Goal: Book appointment/travel/reservation

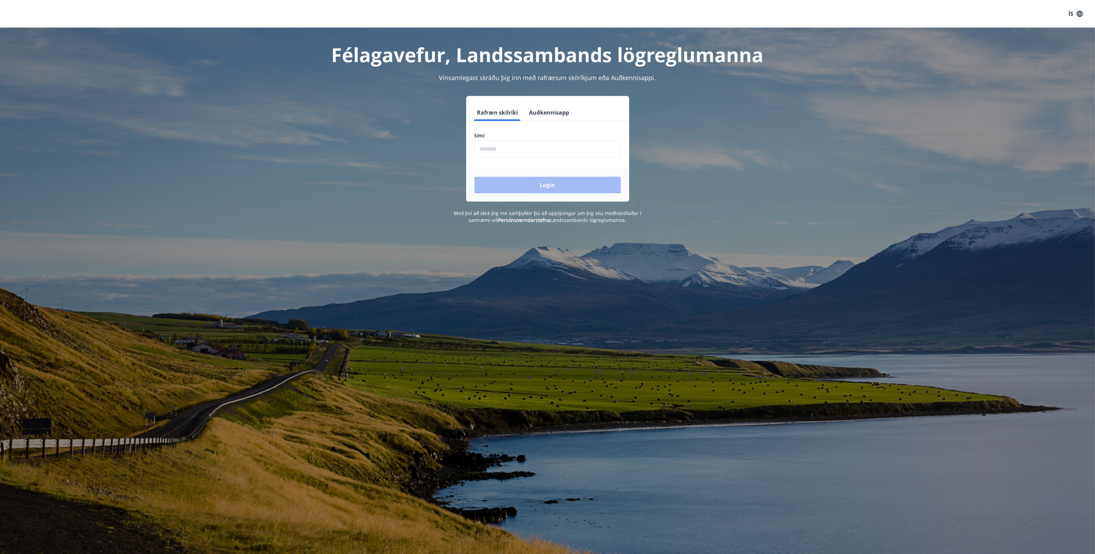
click at [499, 141] on input "phone" at bounding box center [548, 149] width 146 height 17
type input "********"
click at [537, 182] on button "Login" at bounding box center [548, 185] width 146 height 17
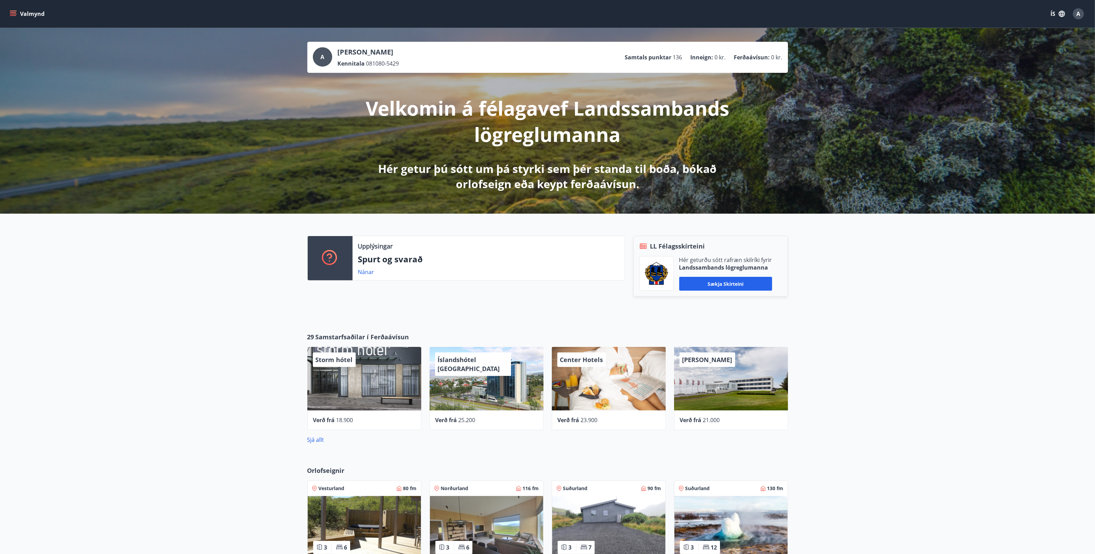
click at [15, 13] on icon "menu" at bounding box center [13, 13] width 7 height 7
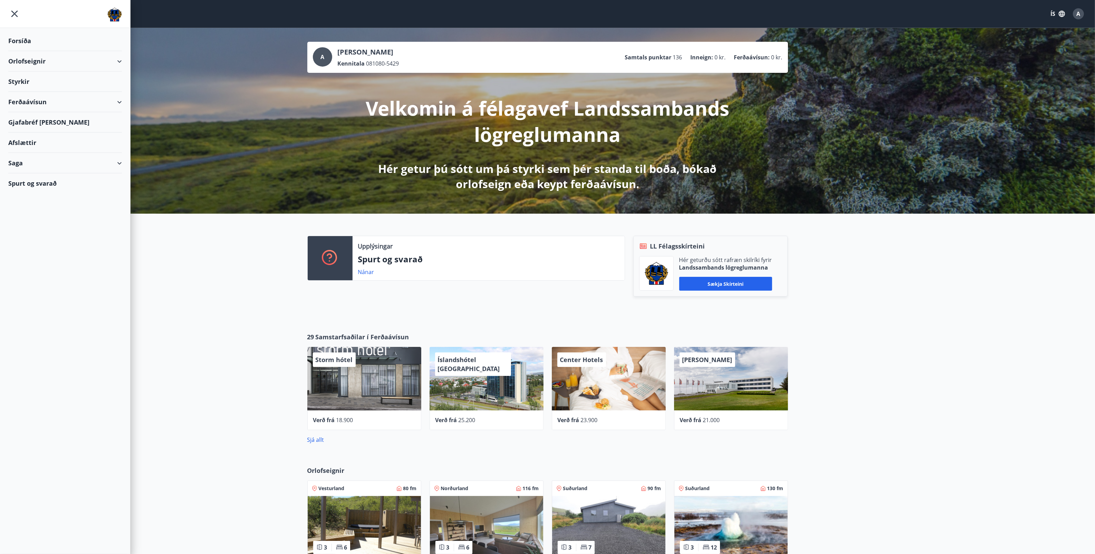
click at [24, 51] on div "Styrkir" at bounding box center [65, 41] width 114 height 20
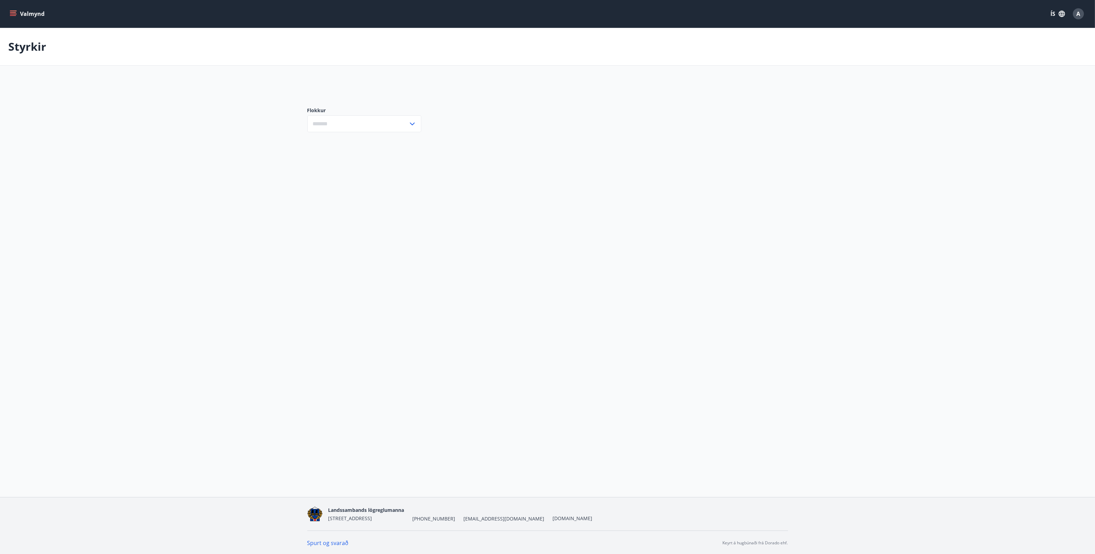
type input "***"
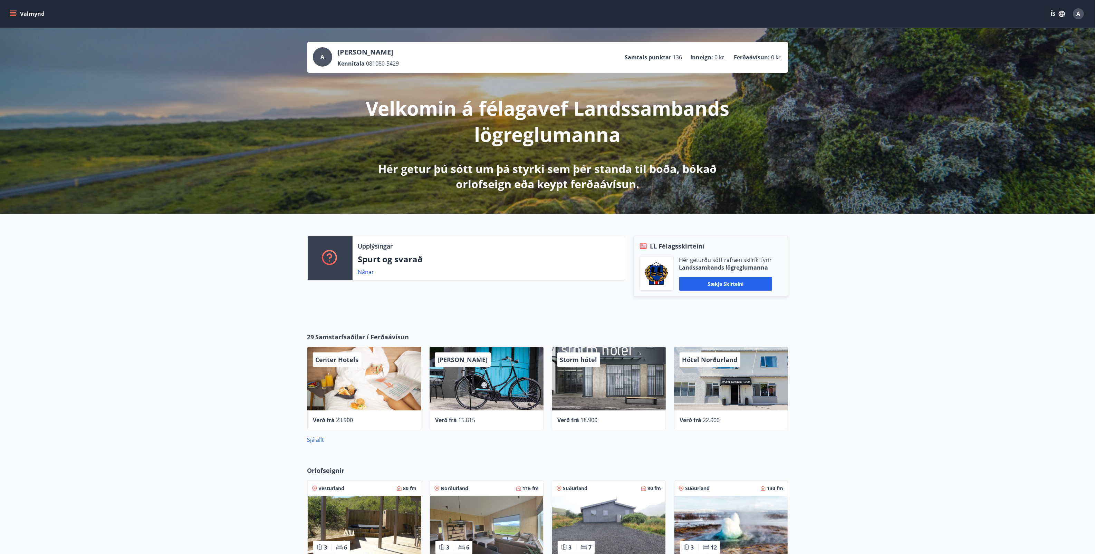
click at [11, 11] on icon "menu" at bounding box center [14, 11] width 8 height 1
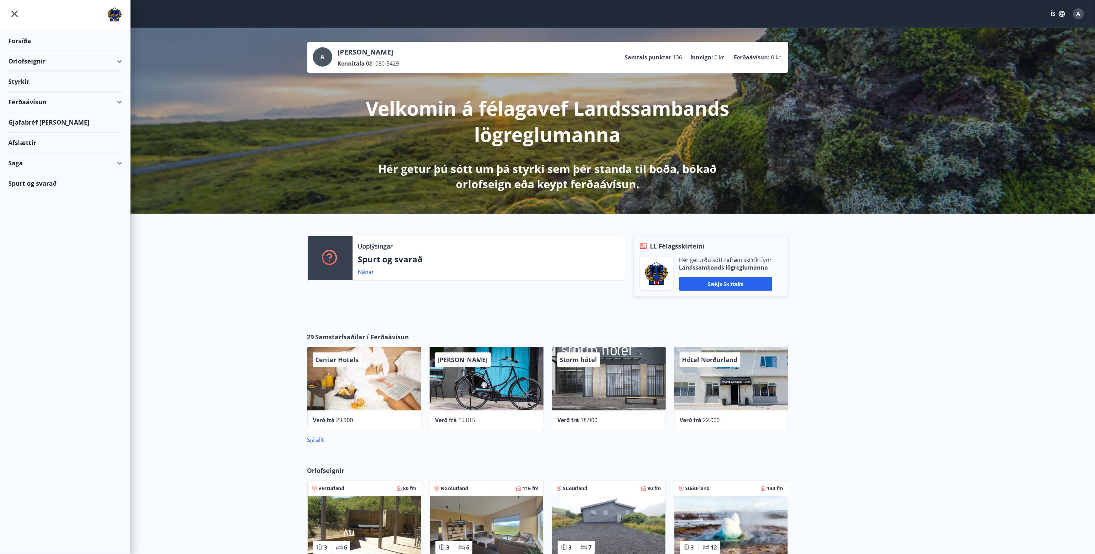
click at [120, 60] on div "Orlofseignir" at bounding box center [65, 61] width 114 height 20
click at [35, 78] on div "Framboð" at bounding box center [65, 79] width 103 height 15
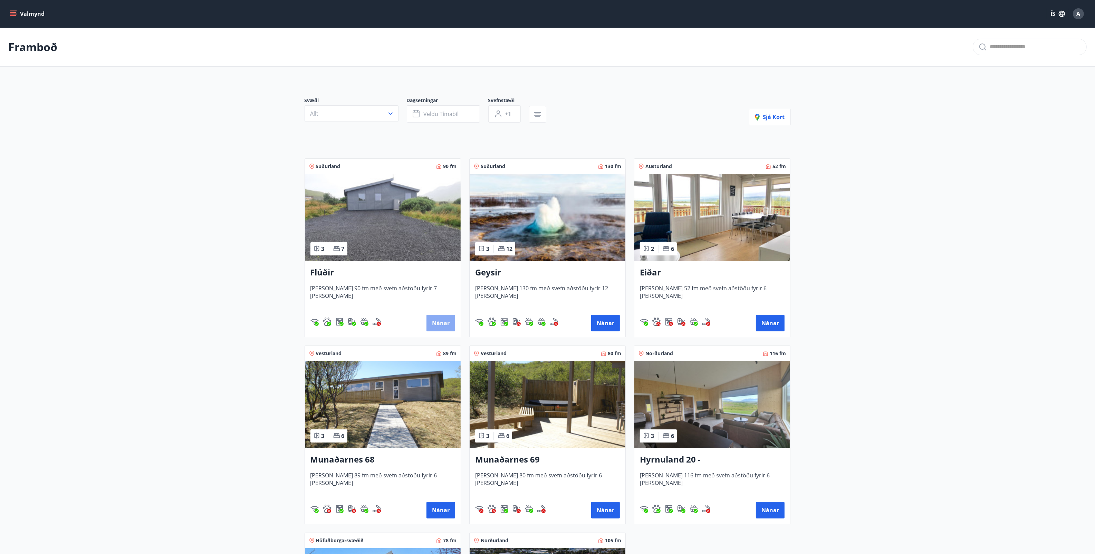
click at [440, 321] on button "Nánar" at bounding box center [441, 323] width 29 height 17
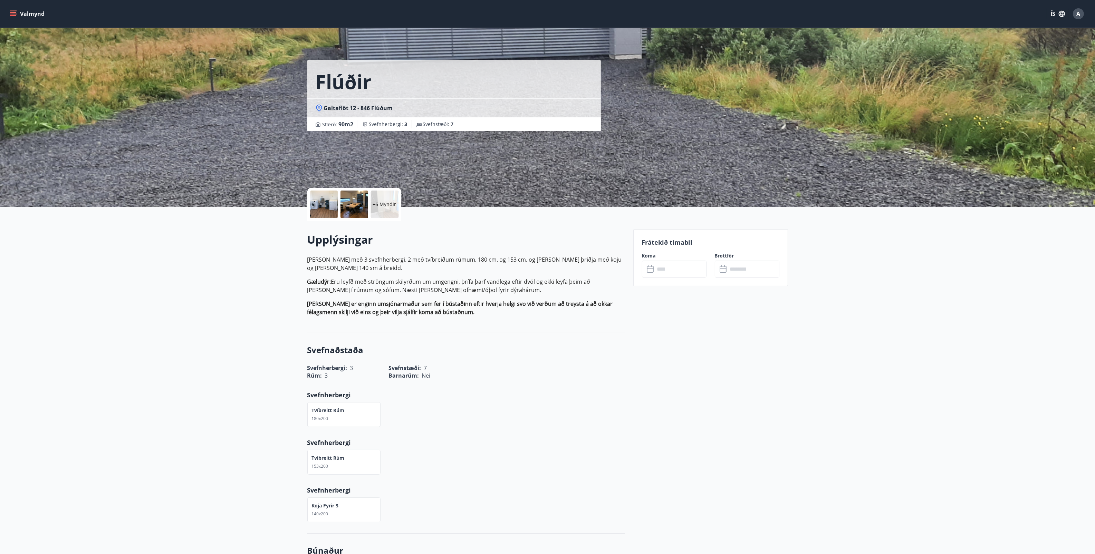
click at [690, 268] on input "text" at bounding box center [680, 269] width 51 height 17
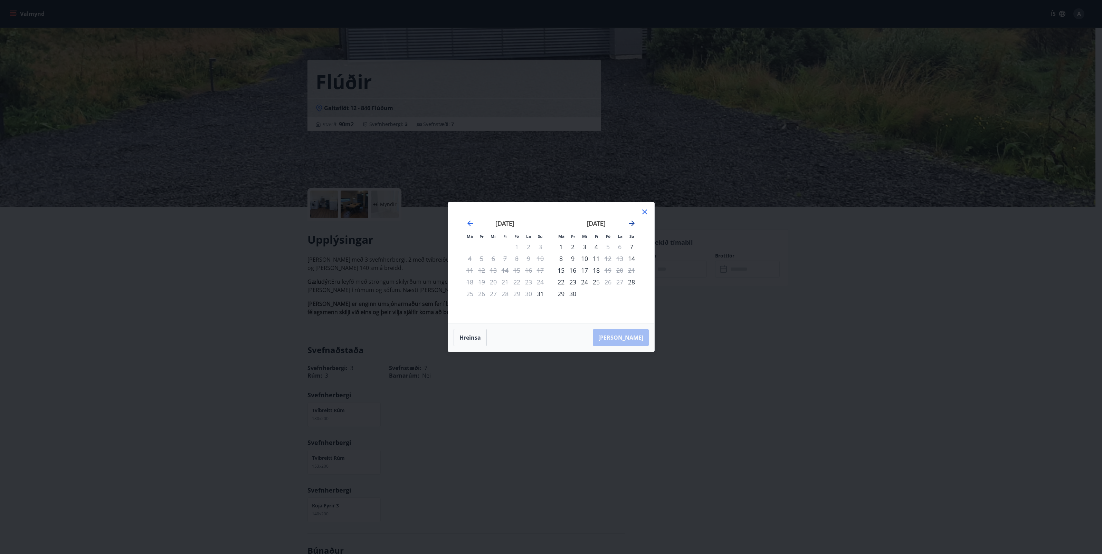
click at [632, 222] on icon "Move forward to switch to the next month." at bounding box center [632, 223] width 8 height 8
click at [599, 270] on div "16" at bounding box center [596, 271] width 12 height 12
click at [631, 223] on icon "Move forward to switch to the next month." at bounding box center [632, 223] width 8 height 8
click at [644, 210] on icon at bounding box center [644, 212] width 8 height 8
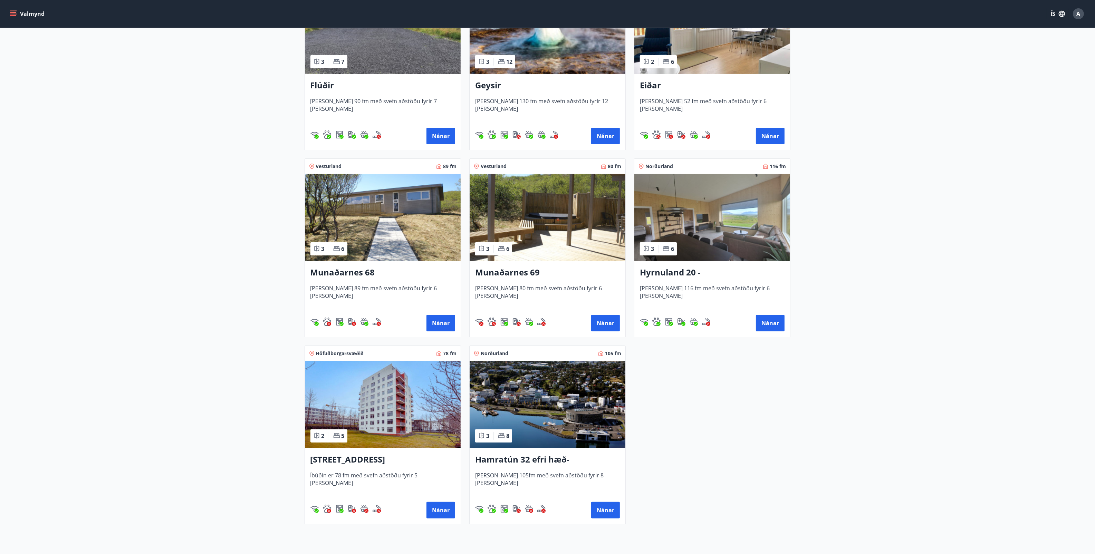
scroll to position [130, 0]
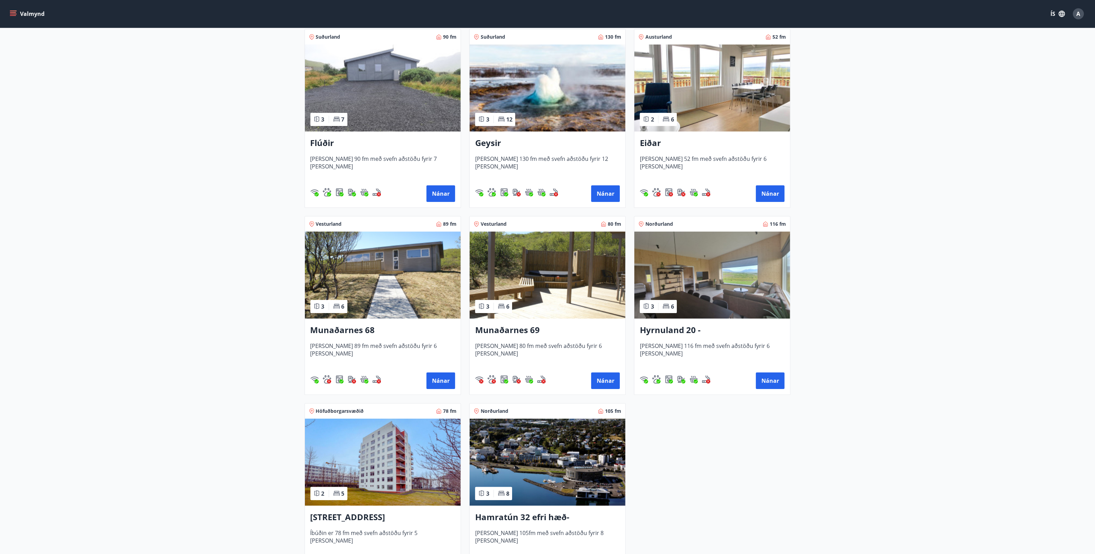
click at [354, 333] on h3 "Munaðarnes 68" at bounding box center [383, 330] width 145 height 12
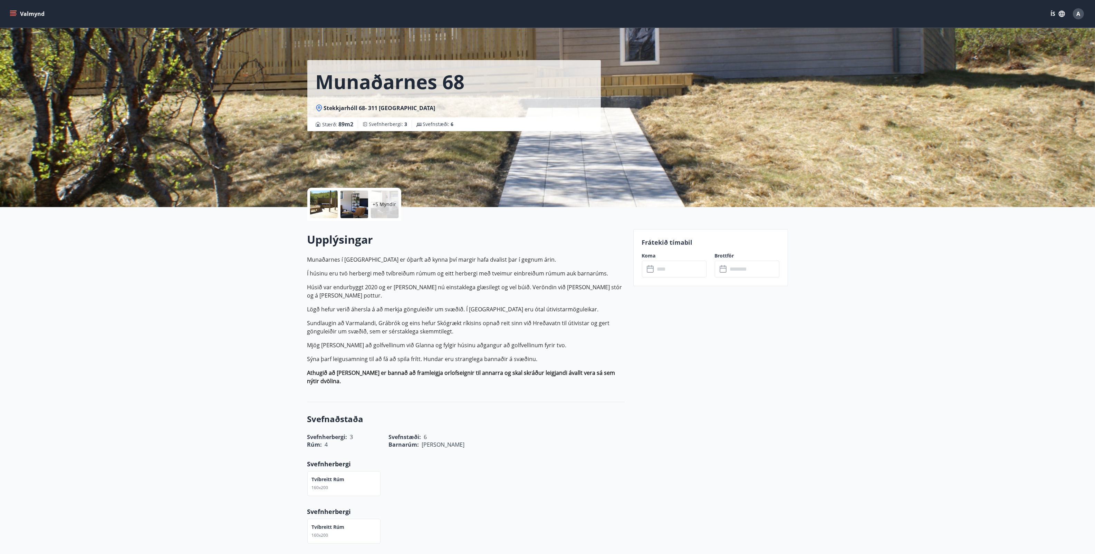
click at [328, 204] on div at bounding box center [324, 205] width 28 height 28
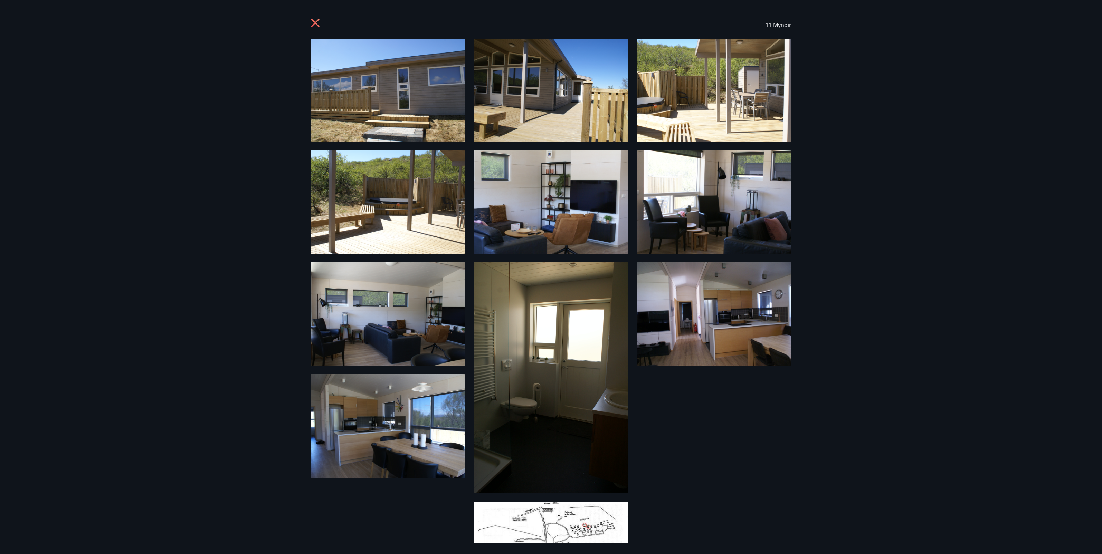
scroll to position [44, 0]
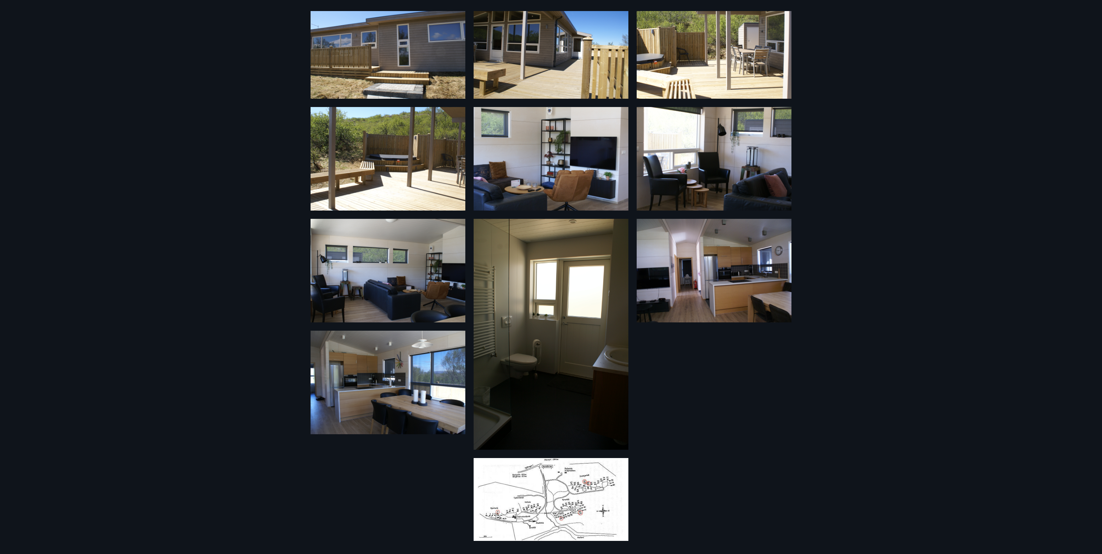
click at [574, 483] on img at bounding box center [551, 499] width 155 height 83
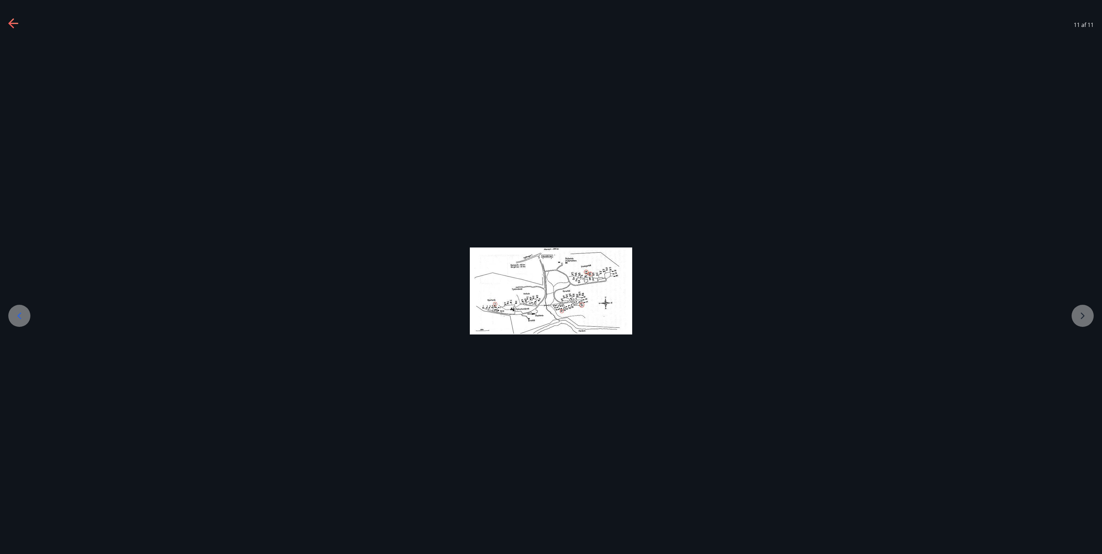
click at [17, 23] on icon at bounding box center [13, 23] width 10 height 1
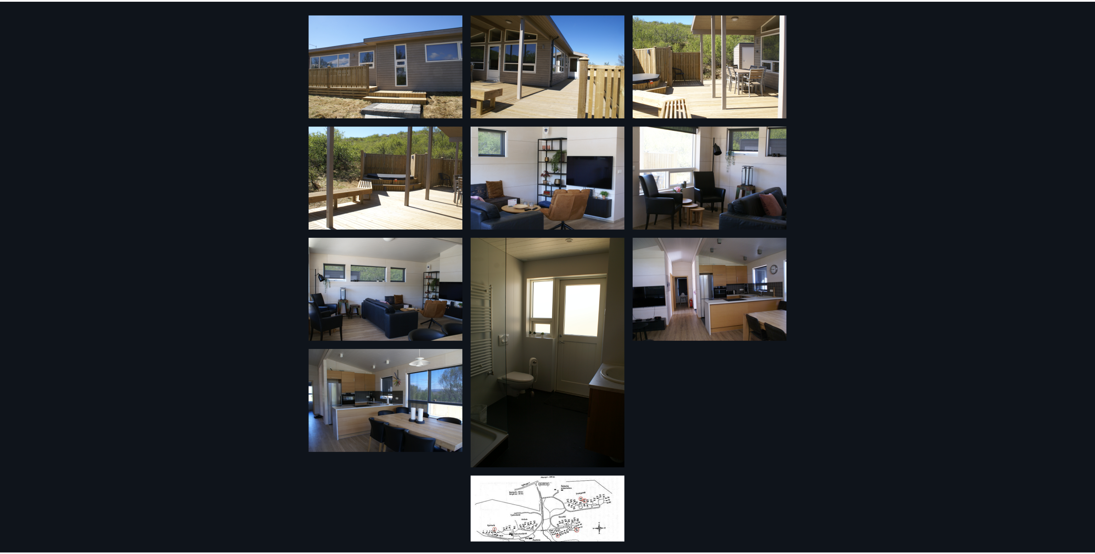
scroll to position [0, 0]
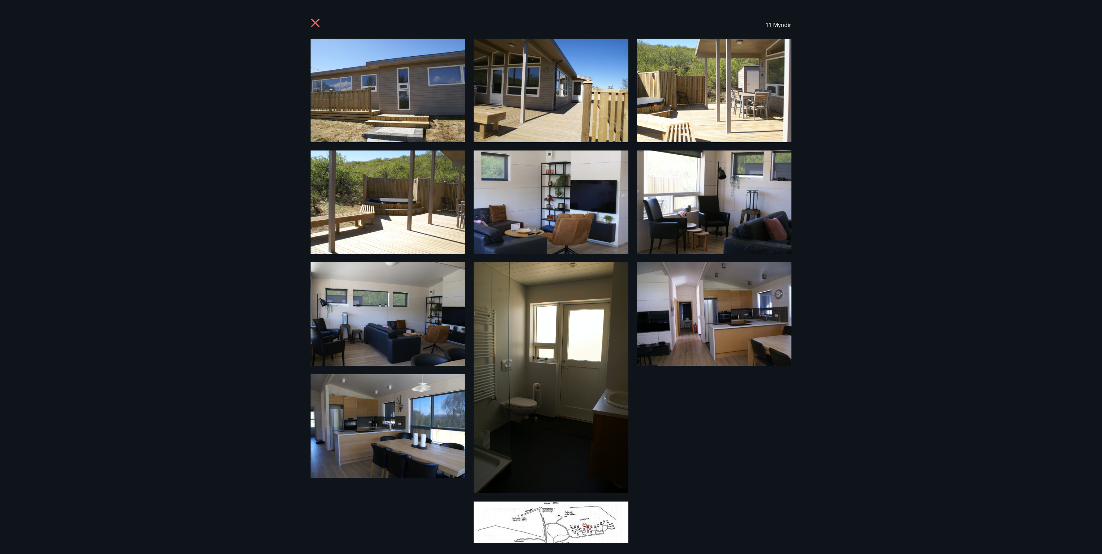
click at [315, 25] on icon at bounding box center [316, 23] width 11 height 11
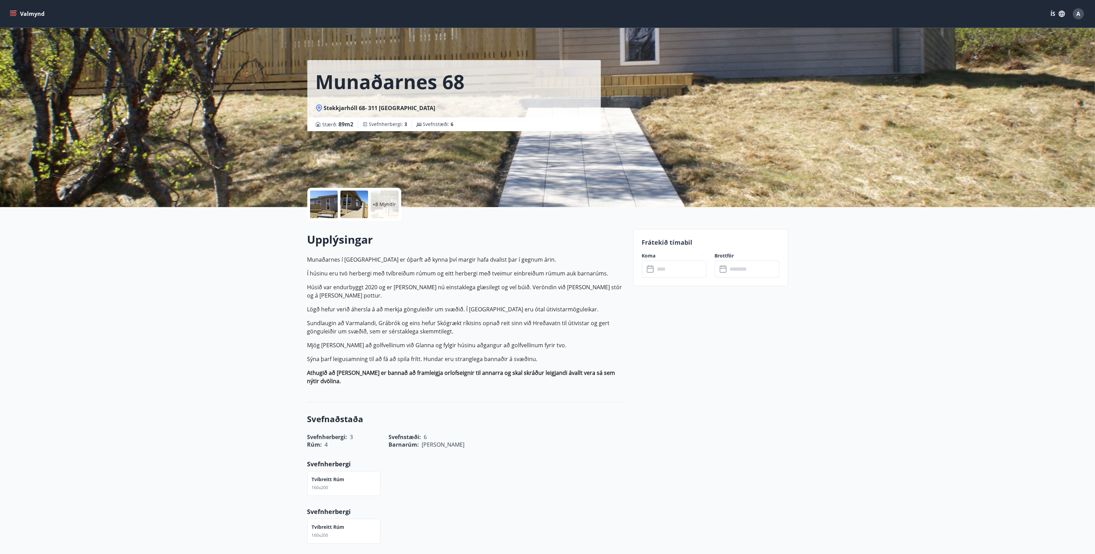
click at [690, 268] on input "text" at bounding box center [680, 269] width 51 height 17
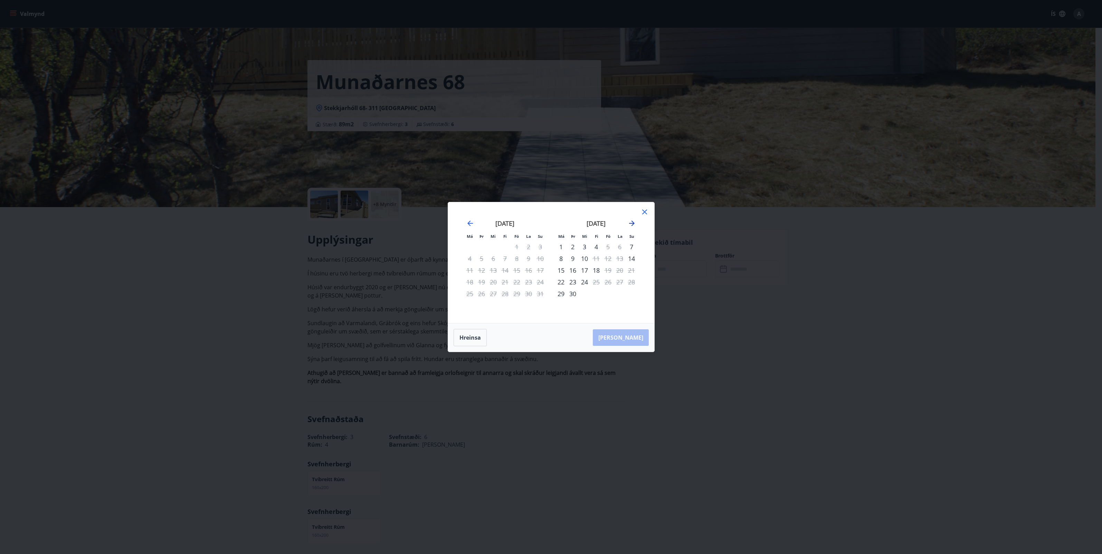
click at [635, 226] on icon "Move forward to switch to the next month." at bounding box center [632, 223] width 8 height 8
click at [609, 259] on div "10" at bounding box center [608, 259] width 12 height 12
click at [647, 208] on icon at bounding box center [644, 212] width 8 height 8
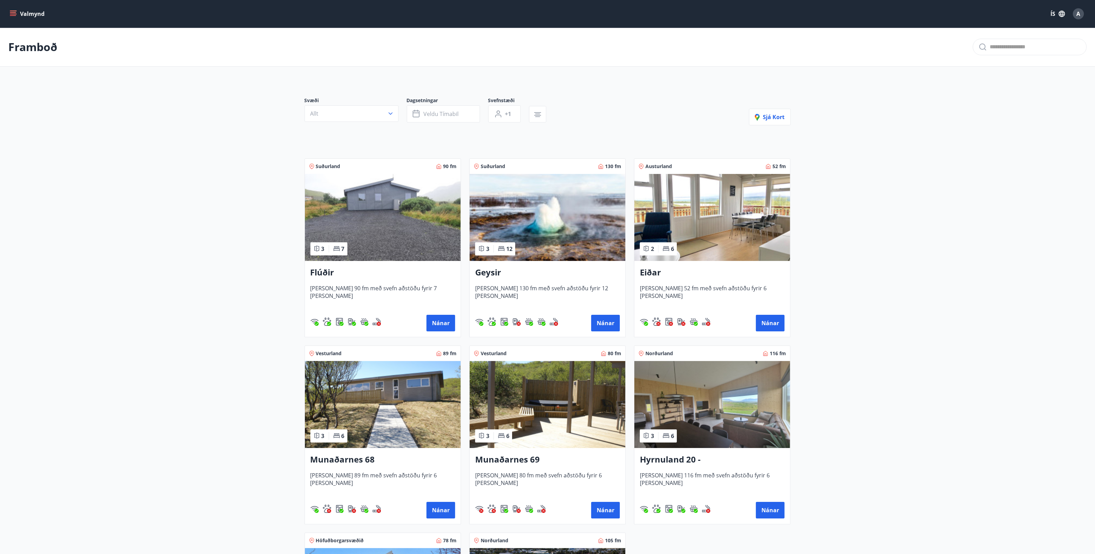
click at [16, 11] on icon "menu" at bounding box center [14, 11] width 8 height 1
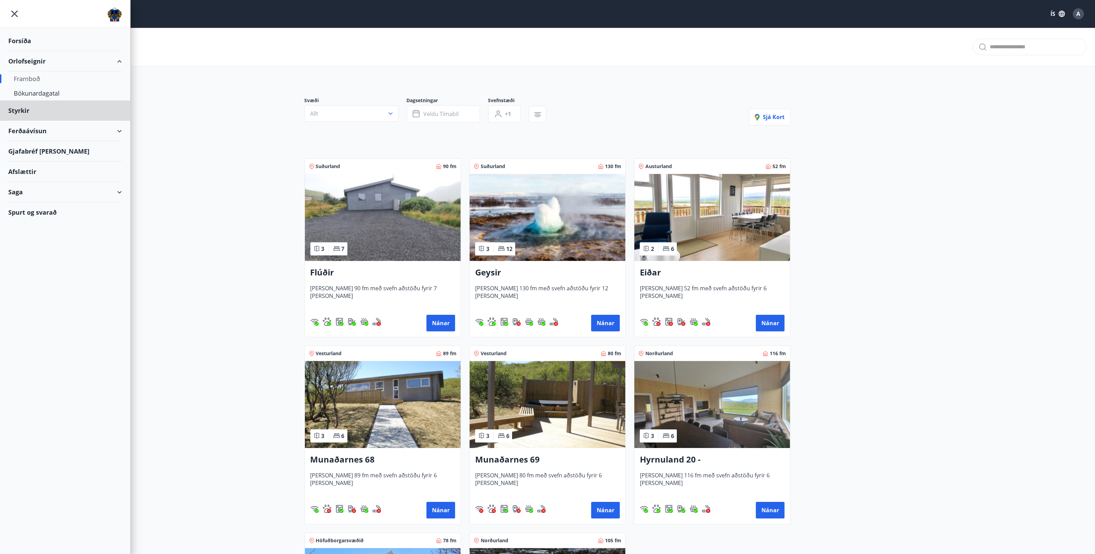
click at [25, 40] on div "Forsíða" at bounding box center [65, 41] width 114 height 20
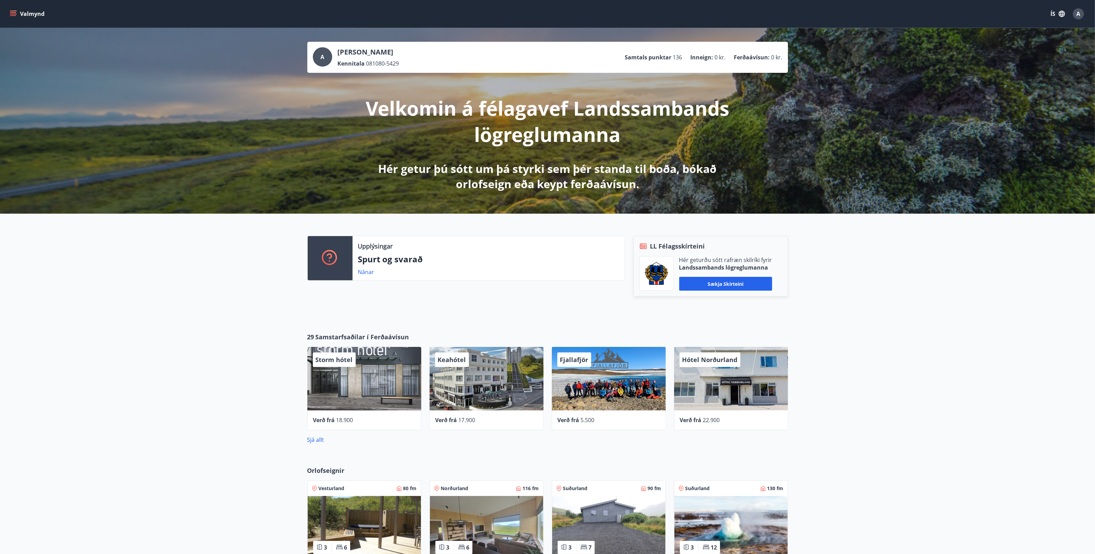
click at [344, 397] on div "Storm hótel" at bounding box center [364, 379] width 114 height 64
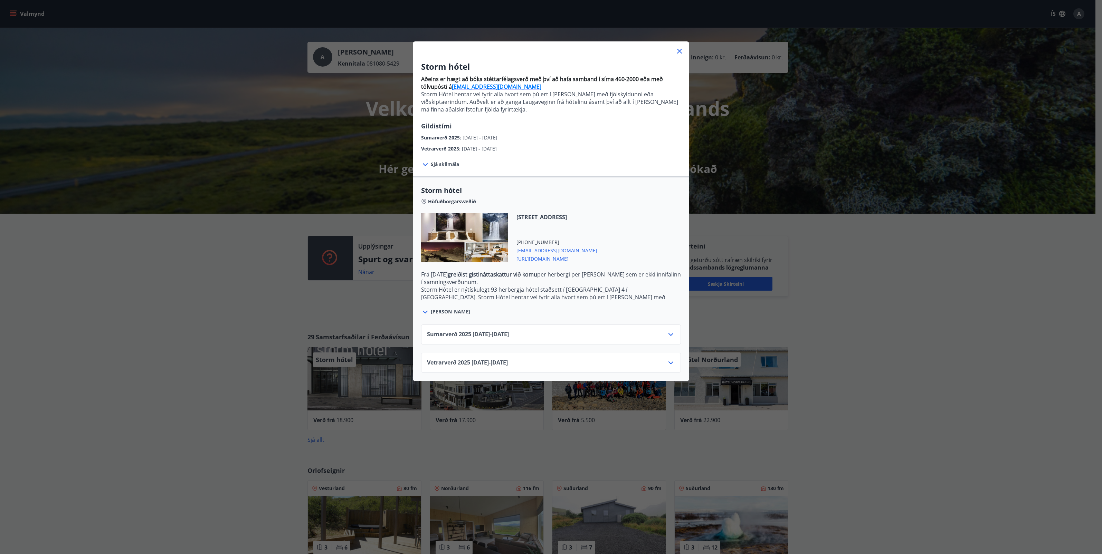
click at [667, 334] on icon at bounding box center [671, 335] width 8 height 8
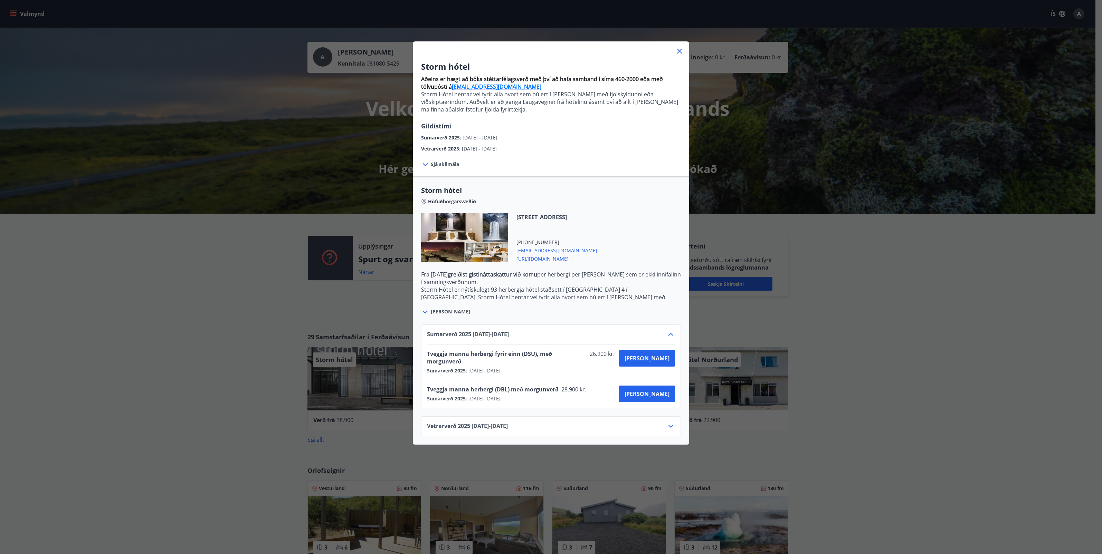
click at [587, 260] on span "[URL][DOMAIN_NAME]" at bounding box center [556, 258] width 81 height 8
click at [667, 424] on div "Vetrarverð [PHONE_NUMBER][DATE] - [DATE]" at bounding box center [551, 429] width 248 height 14
click at [669, 422] on icon at bounding box center [671, 426] width 8 height 8
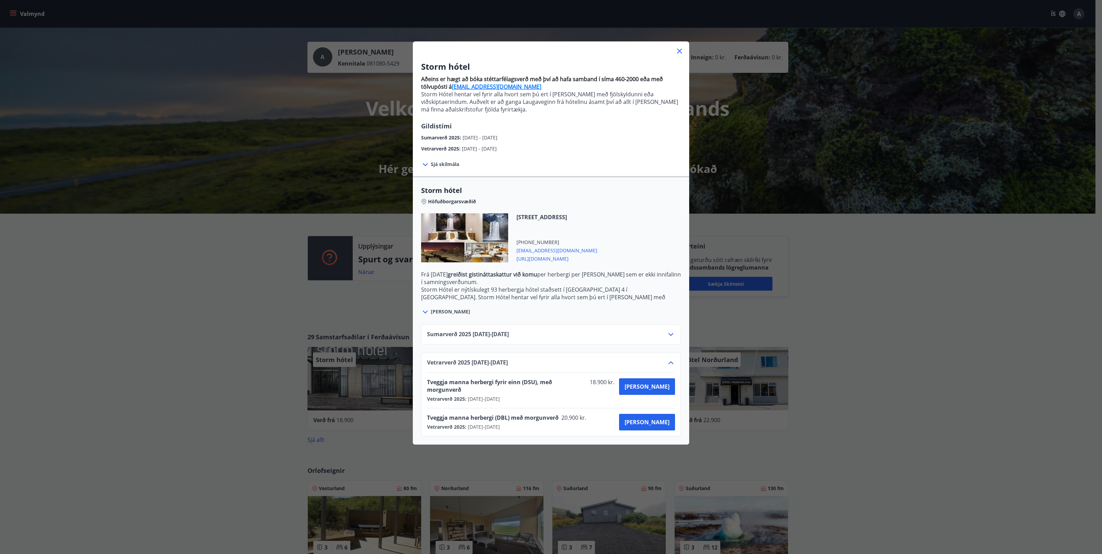
click at [190, 274] on div "Storm hótel Aðeins er hægt að bóka stéttarfélagsverð með því að hafa samband í …" at bounding box center [551, 277] width 1102 height 554
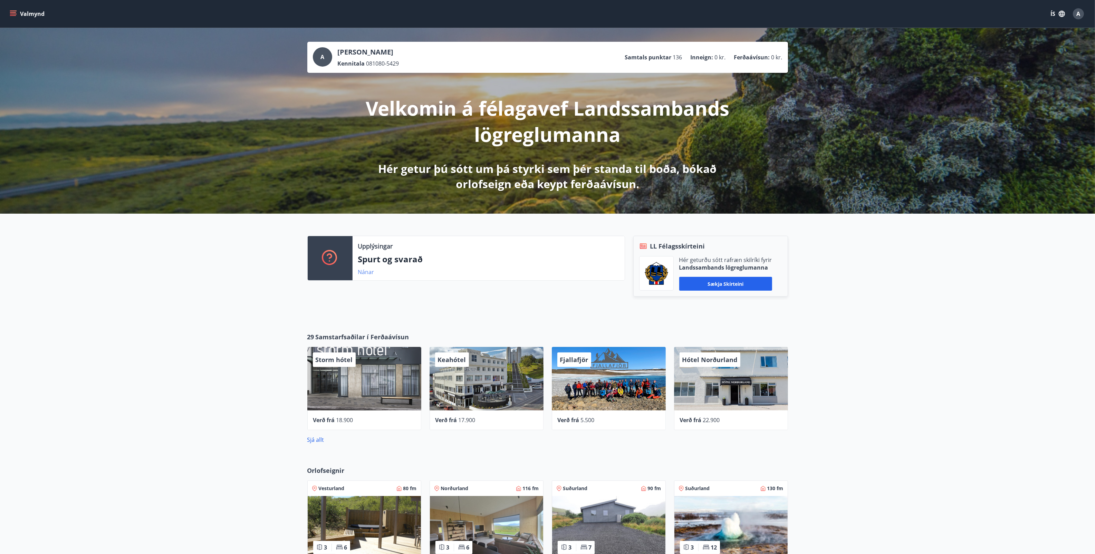
click at [369, 273] on link "Nánar" at bounding box center [366, 272] width 16 height 8
